Goal: Entertainment & Leisure: Browse casually

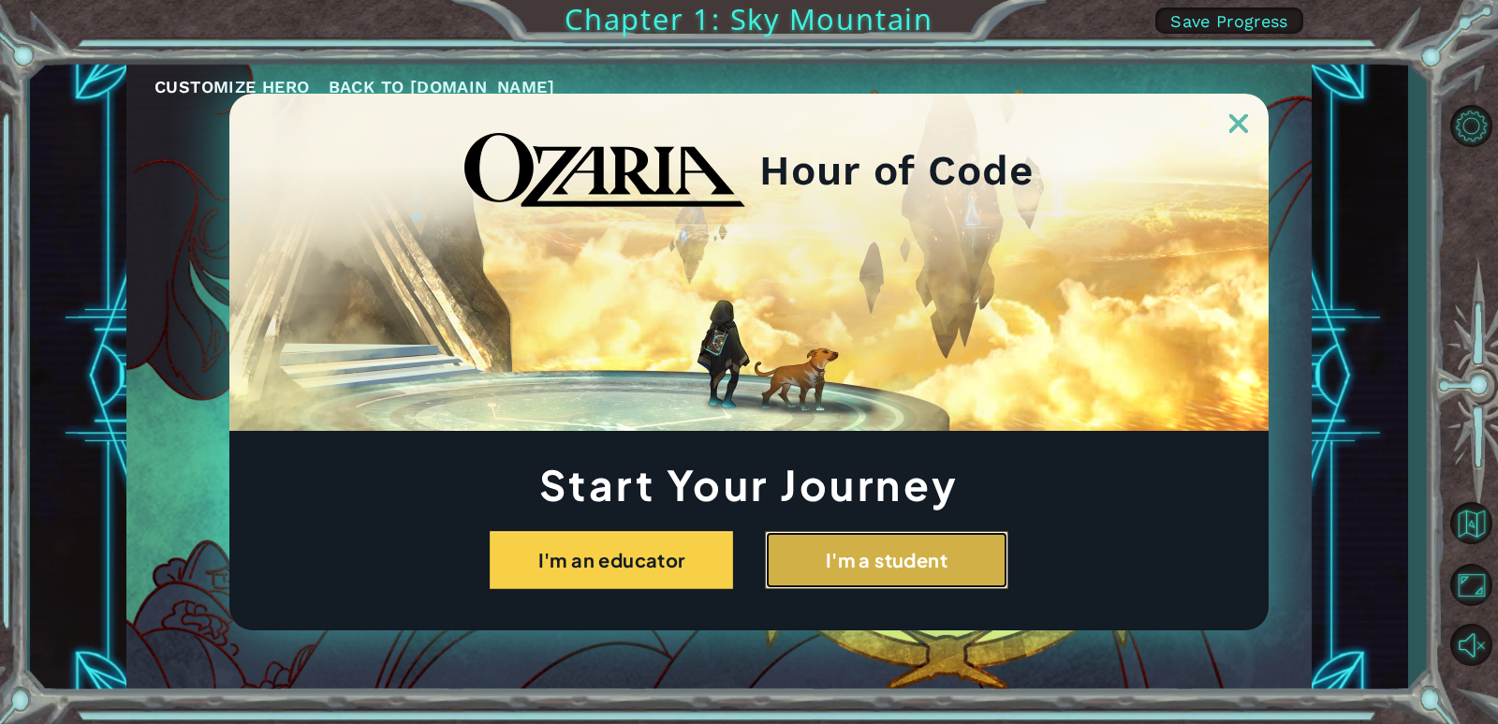
click at [942, 557] on button "I'm a student" at bounding box center [886, 560] width 243 height 58
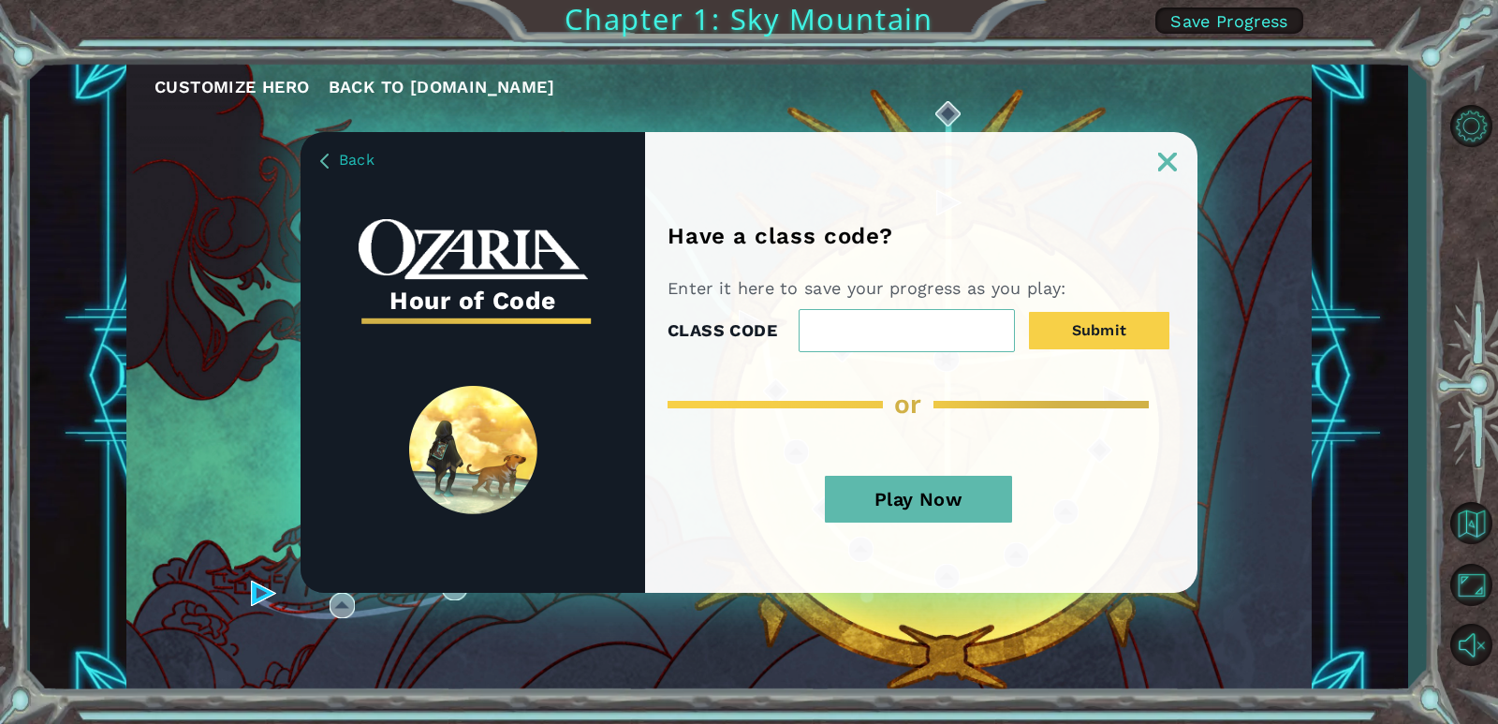
click at [963, 504] on button "Play Now" at bounding box center [918, 499] width 187 height 47
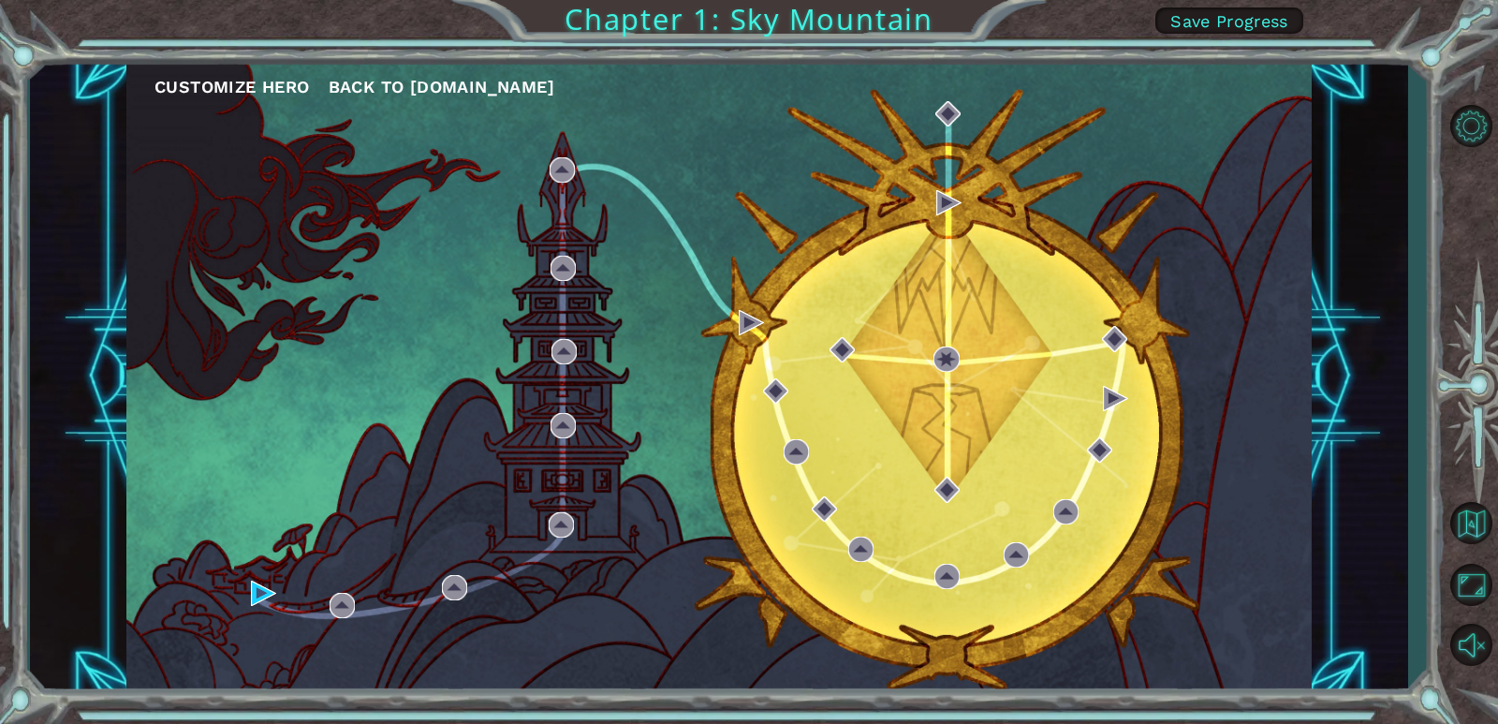
click at [726, 320] on div "Customize Hero Back to [DOMAIN_NAME]" at bounding box center [718, 376] width 1185 height 625
click at [727, 320] on div "Customize Hero Back to [DOMAIN_NAME]" at bounding box center [718, 376] width 1185 height 625
click at [964, 185] on div "Customize Hero Back to [DOMAIN_NAME]" at bounding box center [718, 376] width 1185 height 625
click at [884, 375] on div "Customize Hero Back to [DOMAIN_NAME]" at bounding box center [718, 376] width 1185 height 625
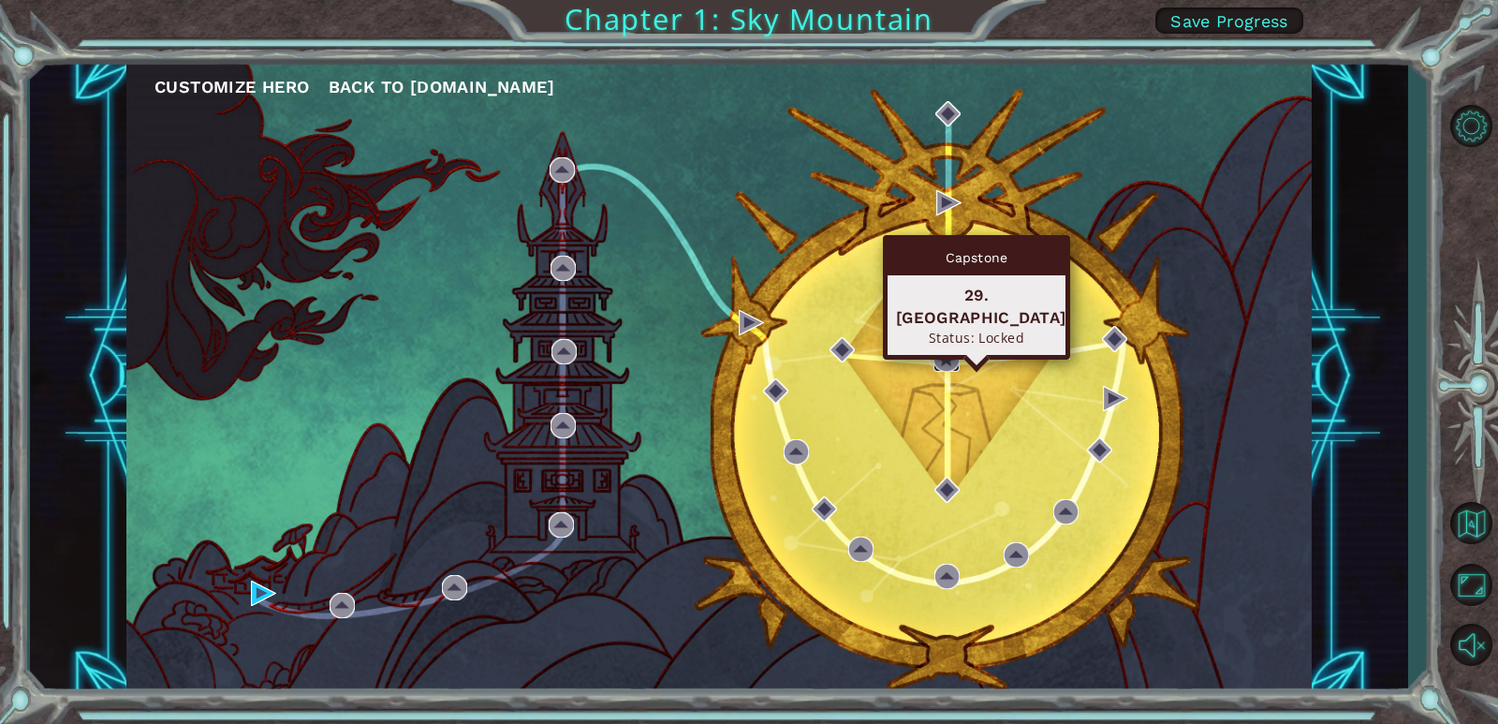
click at [951, 355] on img at bounding box center [946, 358] width 25 height 25
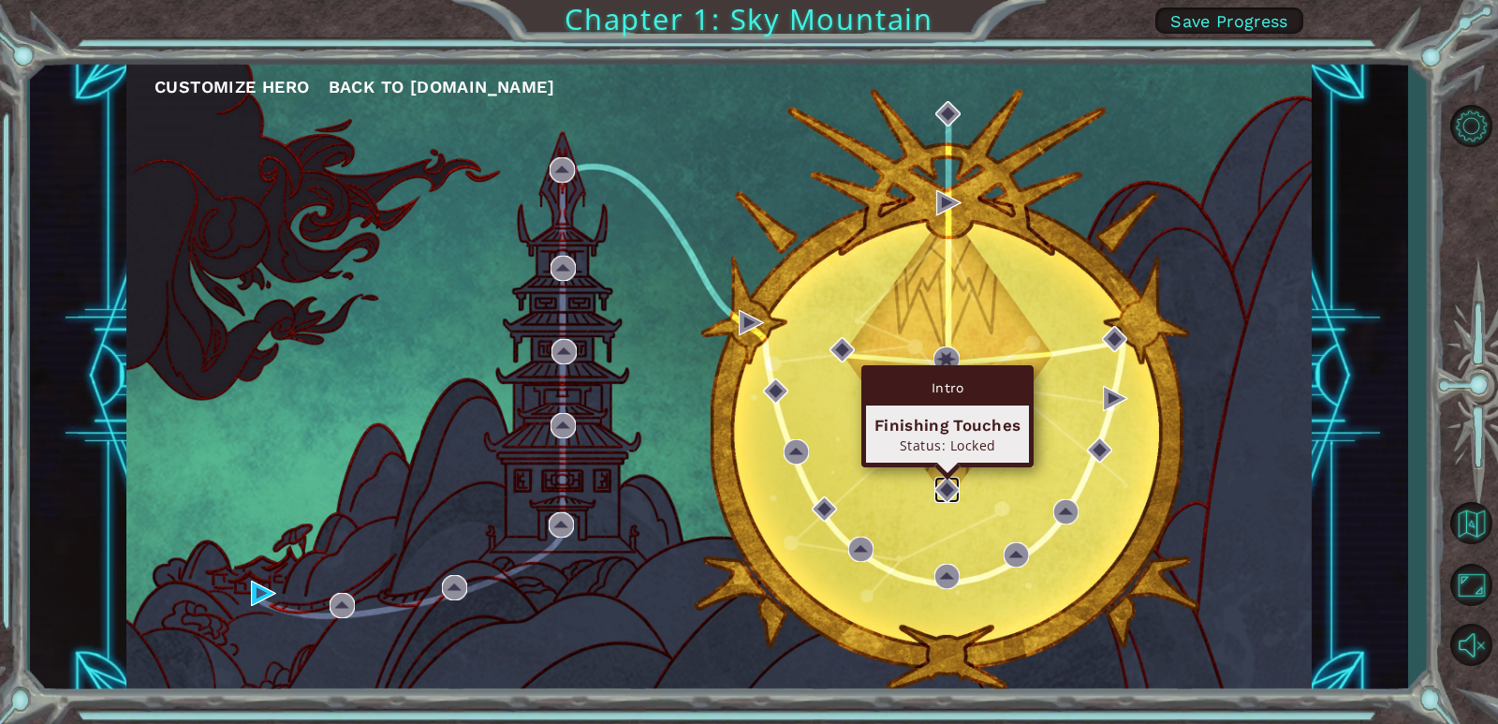
click at [945, 491] on img at bounding box center [946, 489] width 25 height 25
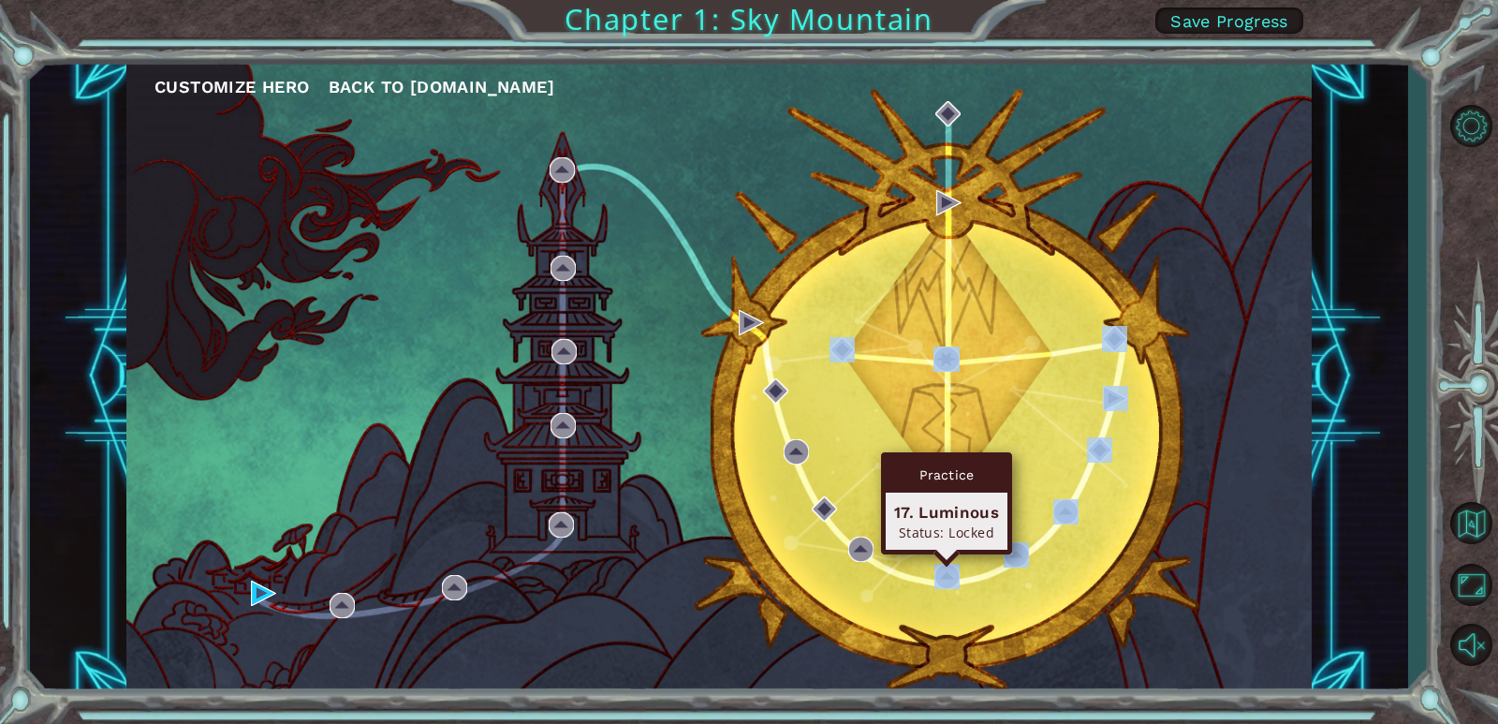
drag, startPoint x: 938, startPoint y: 573, endPoint x: 936, endPoint y: 588, distance: 15.1
click at [936, 588] on div "Customize Hero Back to [DOMAIN_NAME]" at bounding box center [718, 376] width 1185 height 625
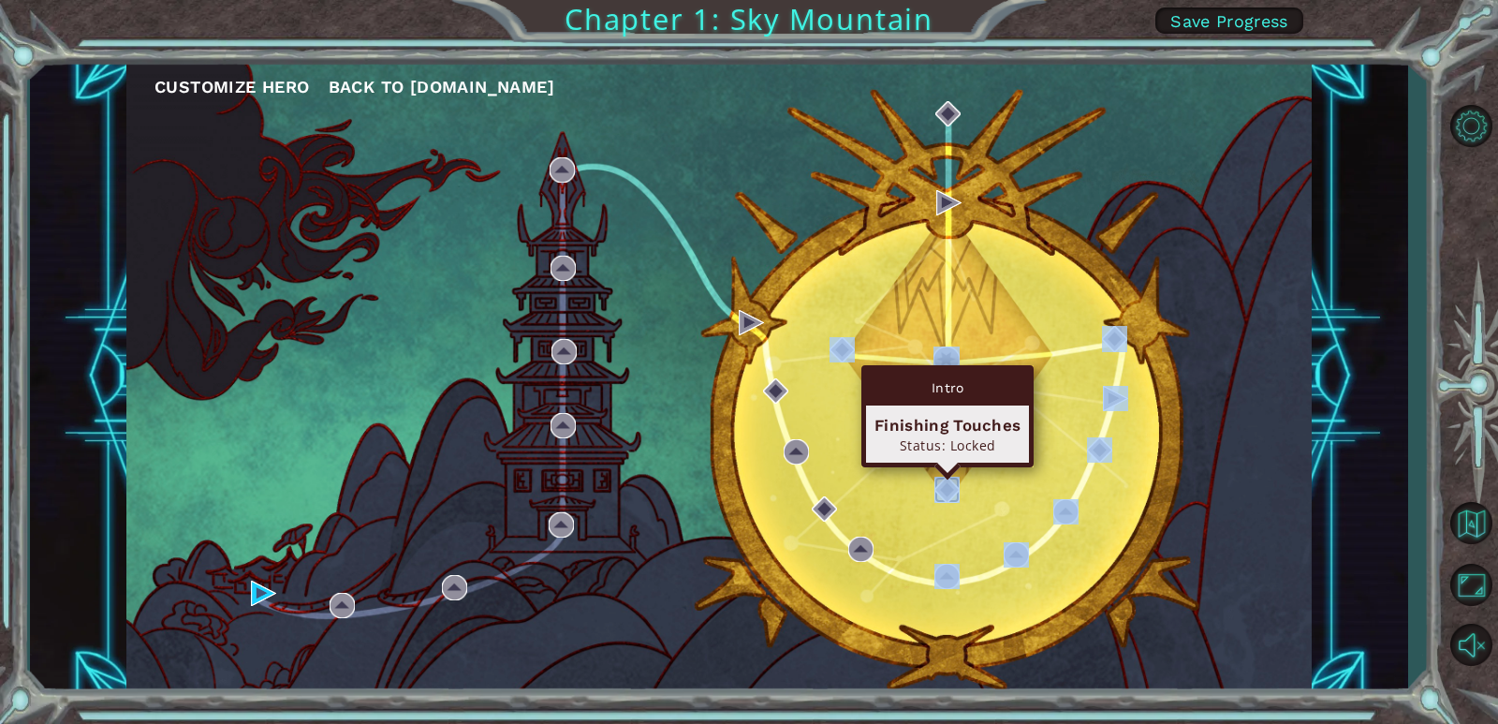
click at [949, 489] on img at bounding box center [946, 489] width 25 height 25
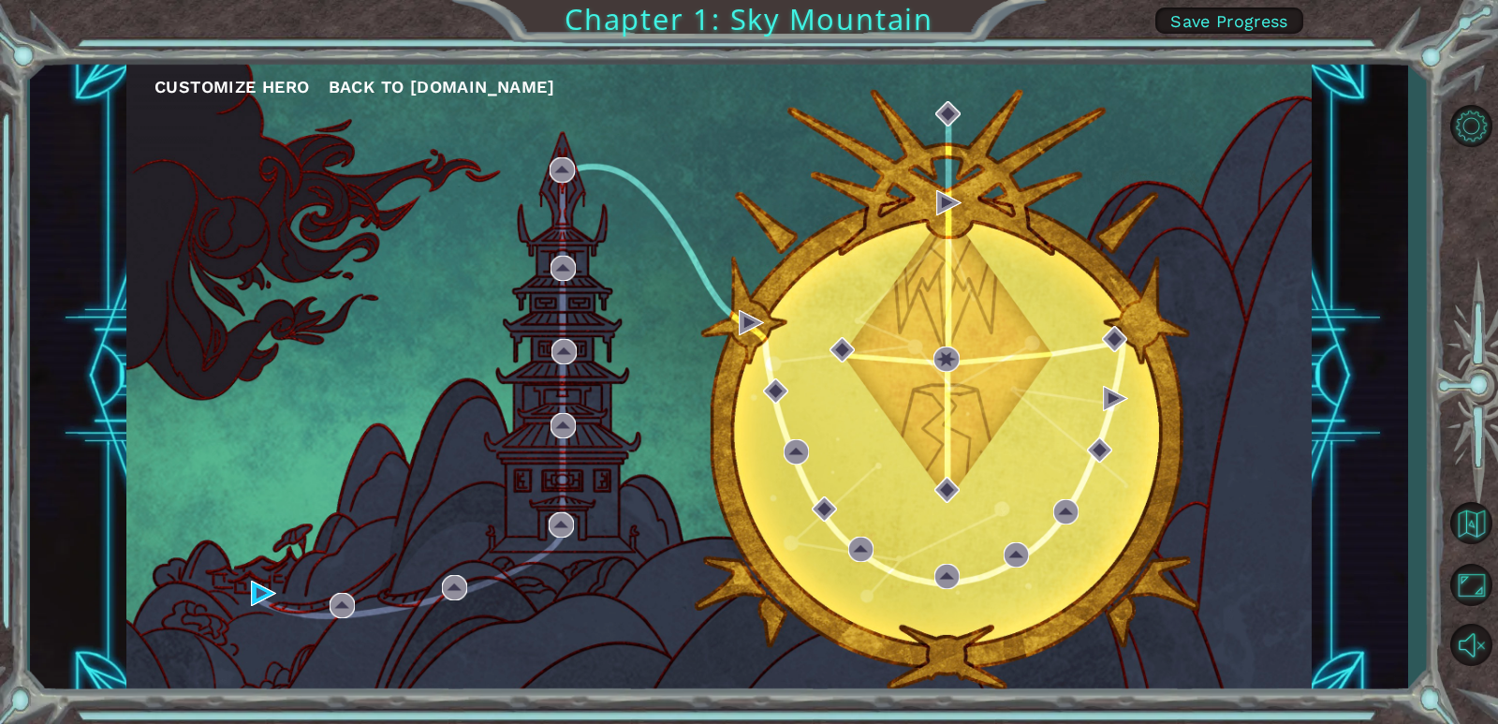
click at [956, 562] on div "Customize Hero Back to [DOMAIN_NAME]" at bounding box center [718, 376] width 1185 height 625
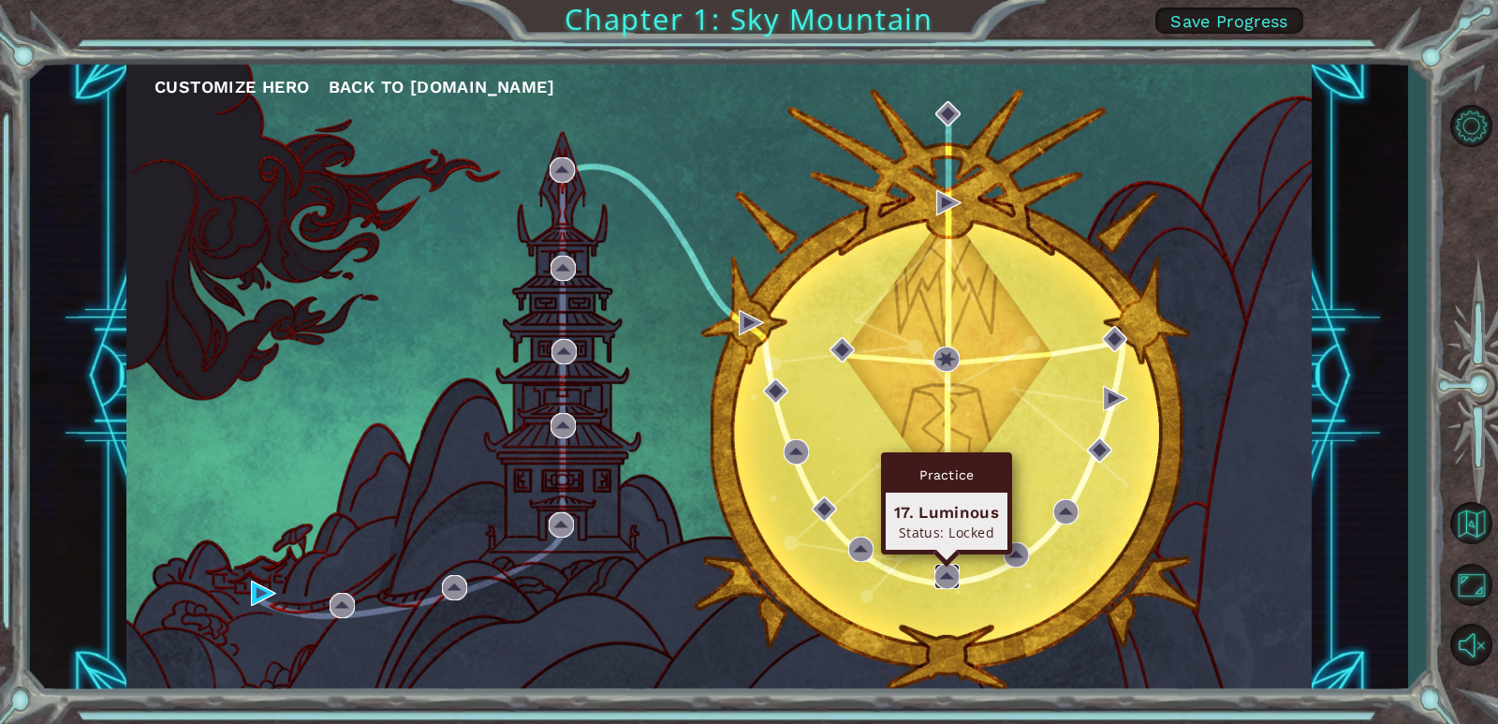
click at [953, 577] on img at bounding box center [946, 576] width 25 height 25
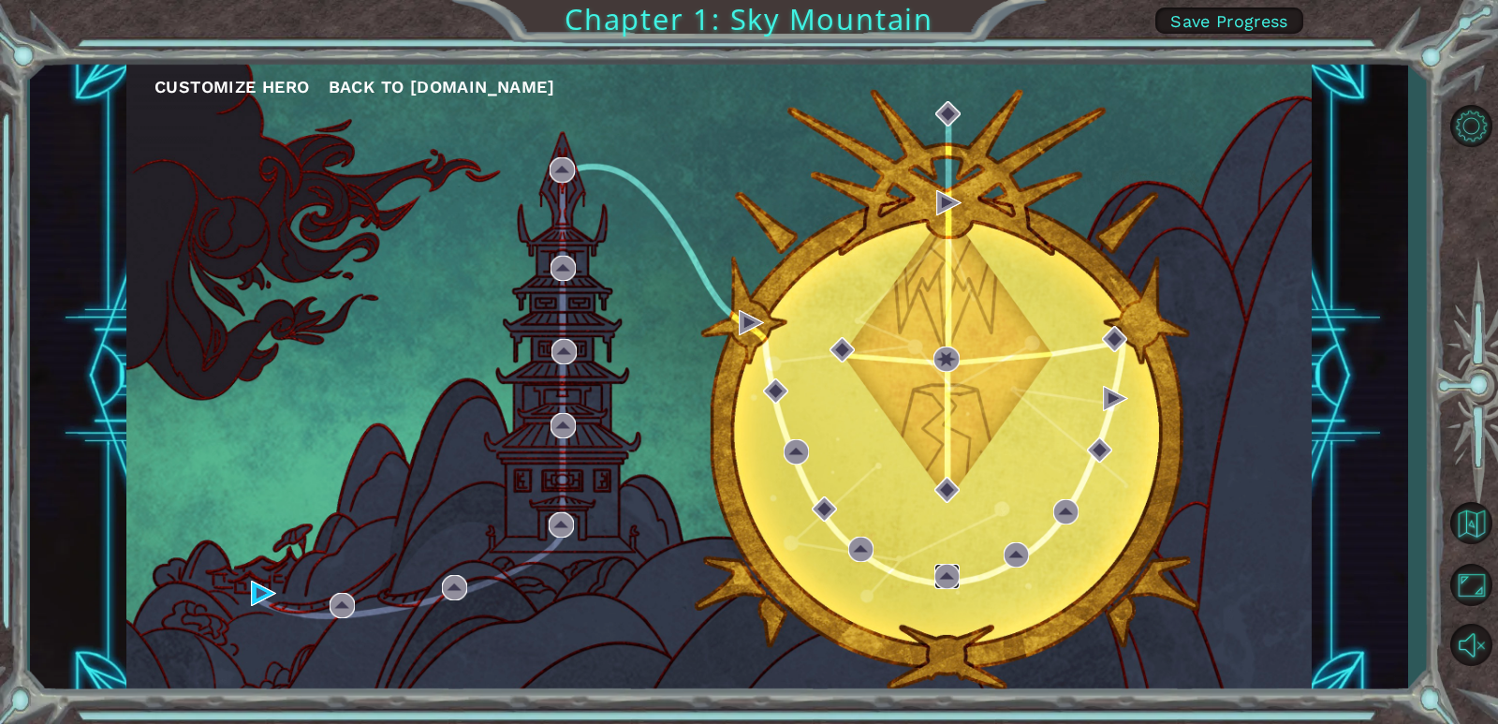
click at [953, 577] on img at bounding box center [946, 576] width 25 height 25
